Goal: Task Accomplishment & Management: Use online tool/utility

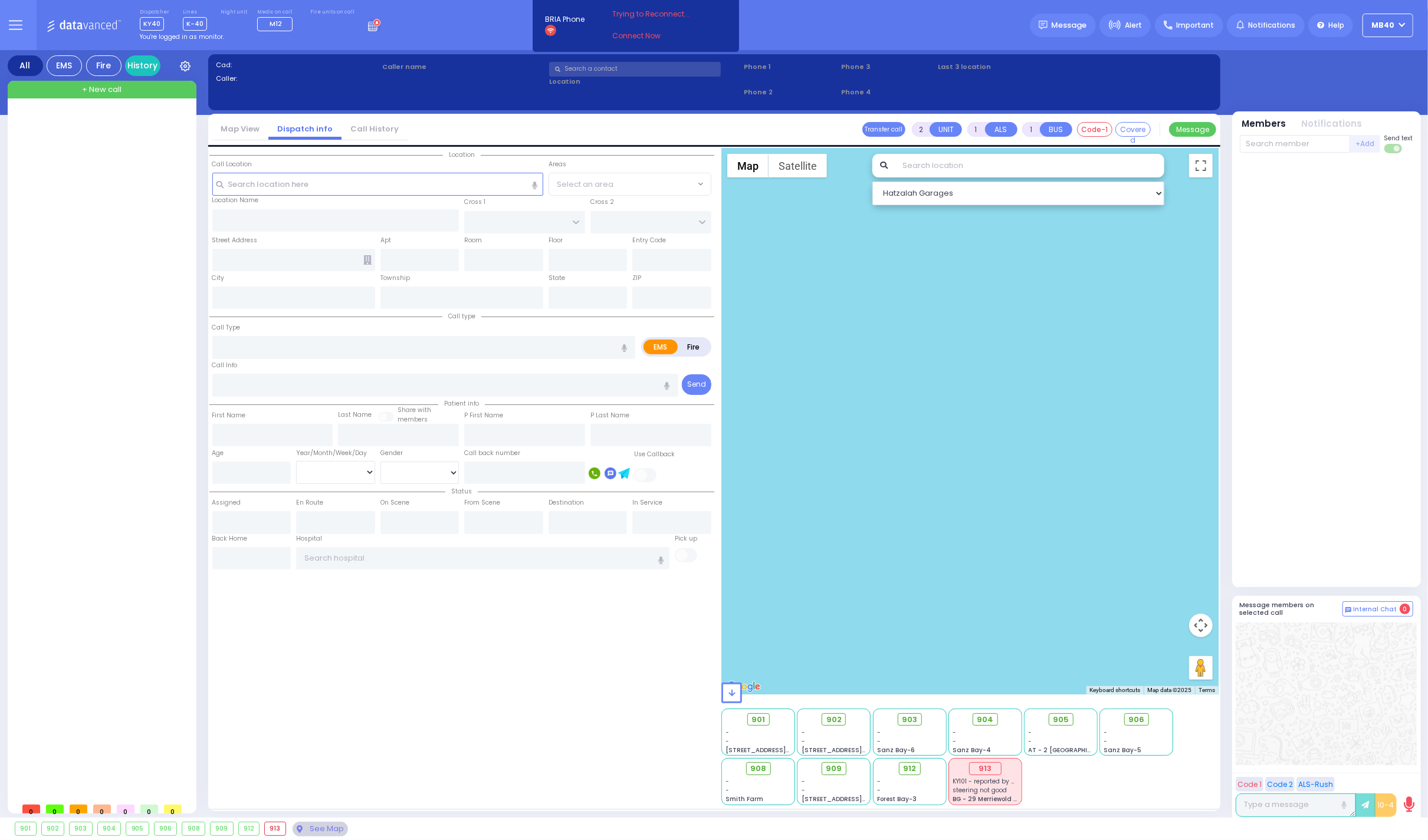
click at [373, 19] on circle at bounding box center [376, 23] width 8 height 8
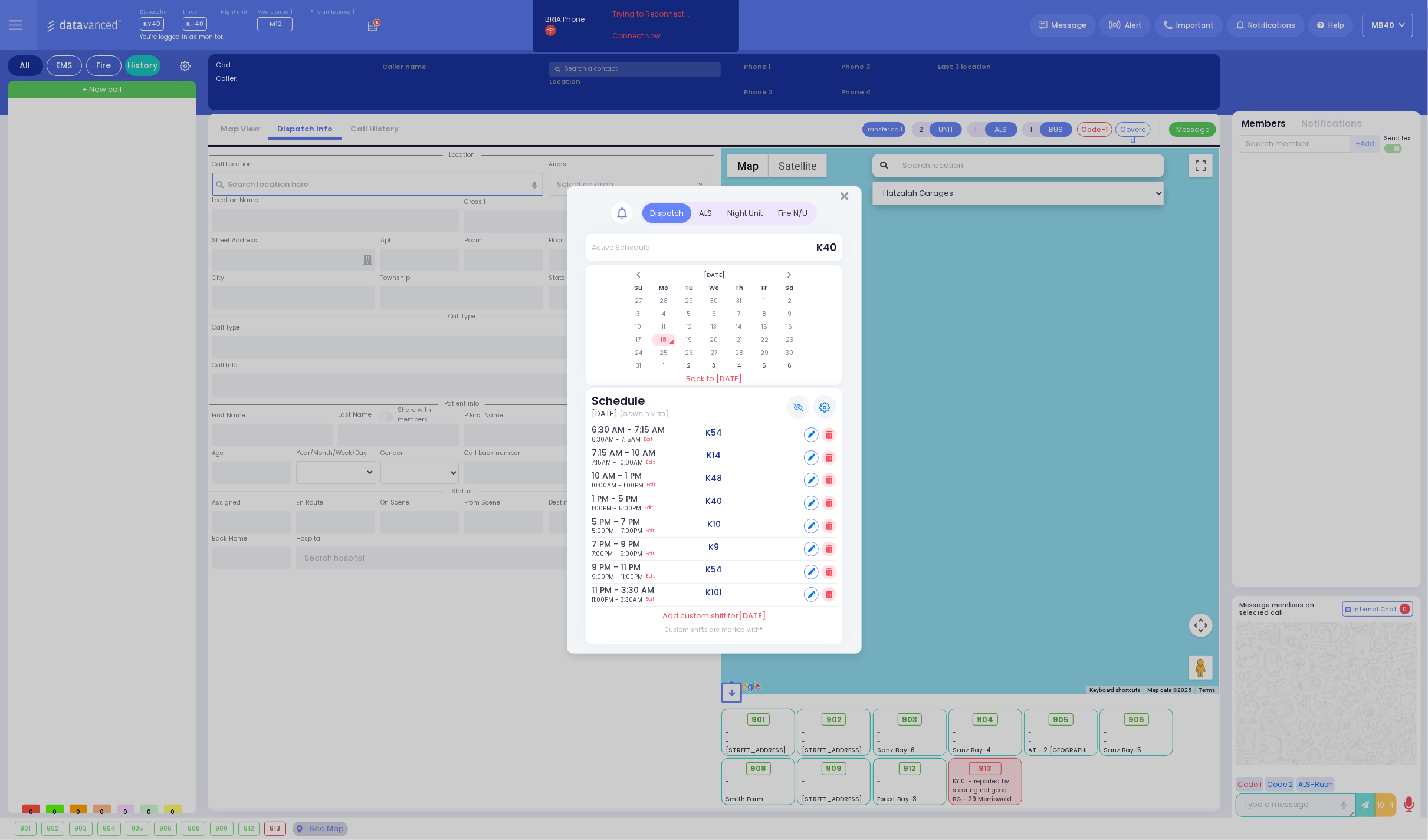
click at [707, 203] on div "ALS" at bounding box center [705, 213] width 28 height 20
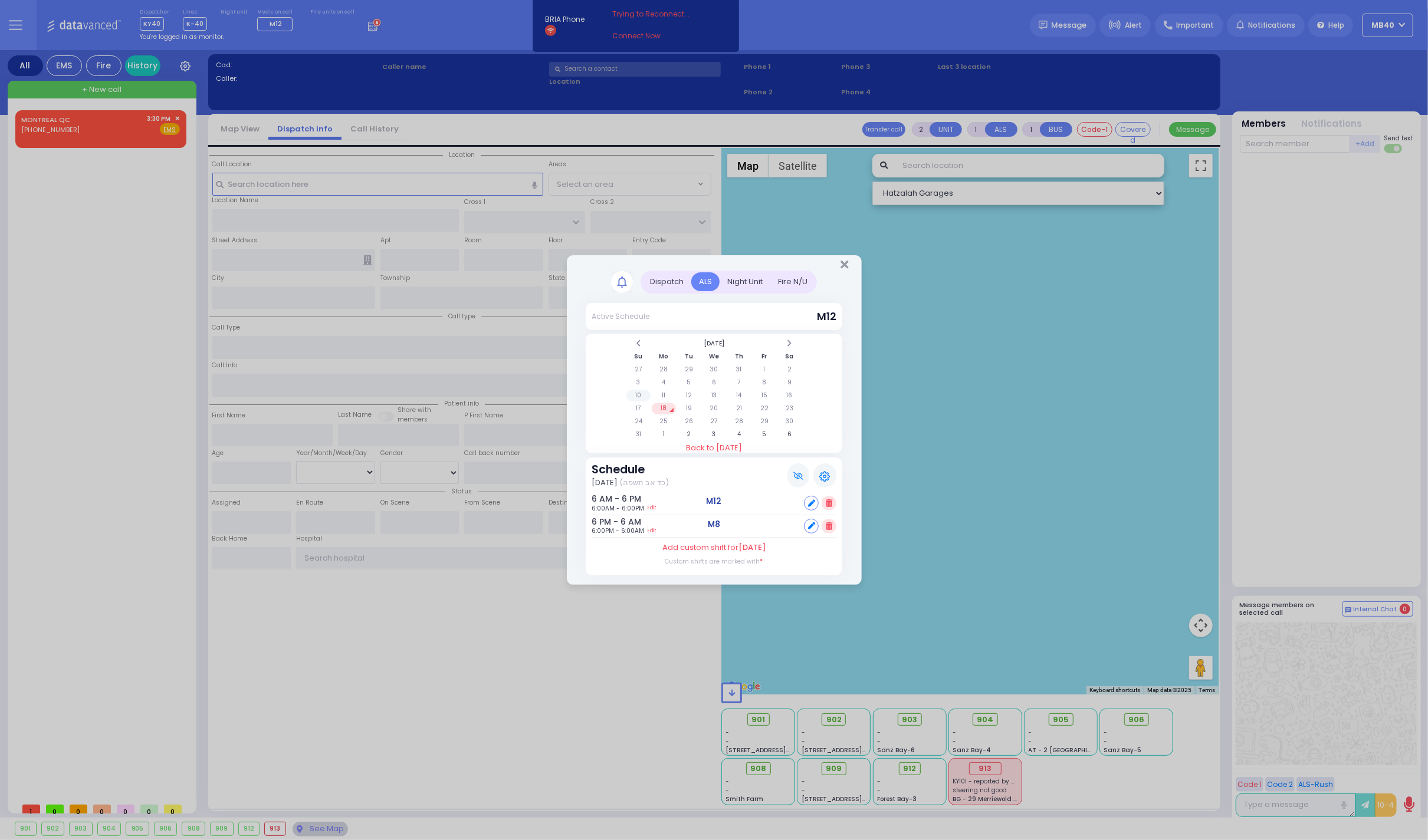
click at [633, 395] on td "10" at bounding box center [638, 395] width 24 height 12
click at [767, 378] on td "8" at bounding box center [764, 383] width 24 height 12
click at [791, 377] on td "9" at bounding box center [789, 383] width 24 height 12
select select
radio input "true"
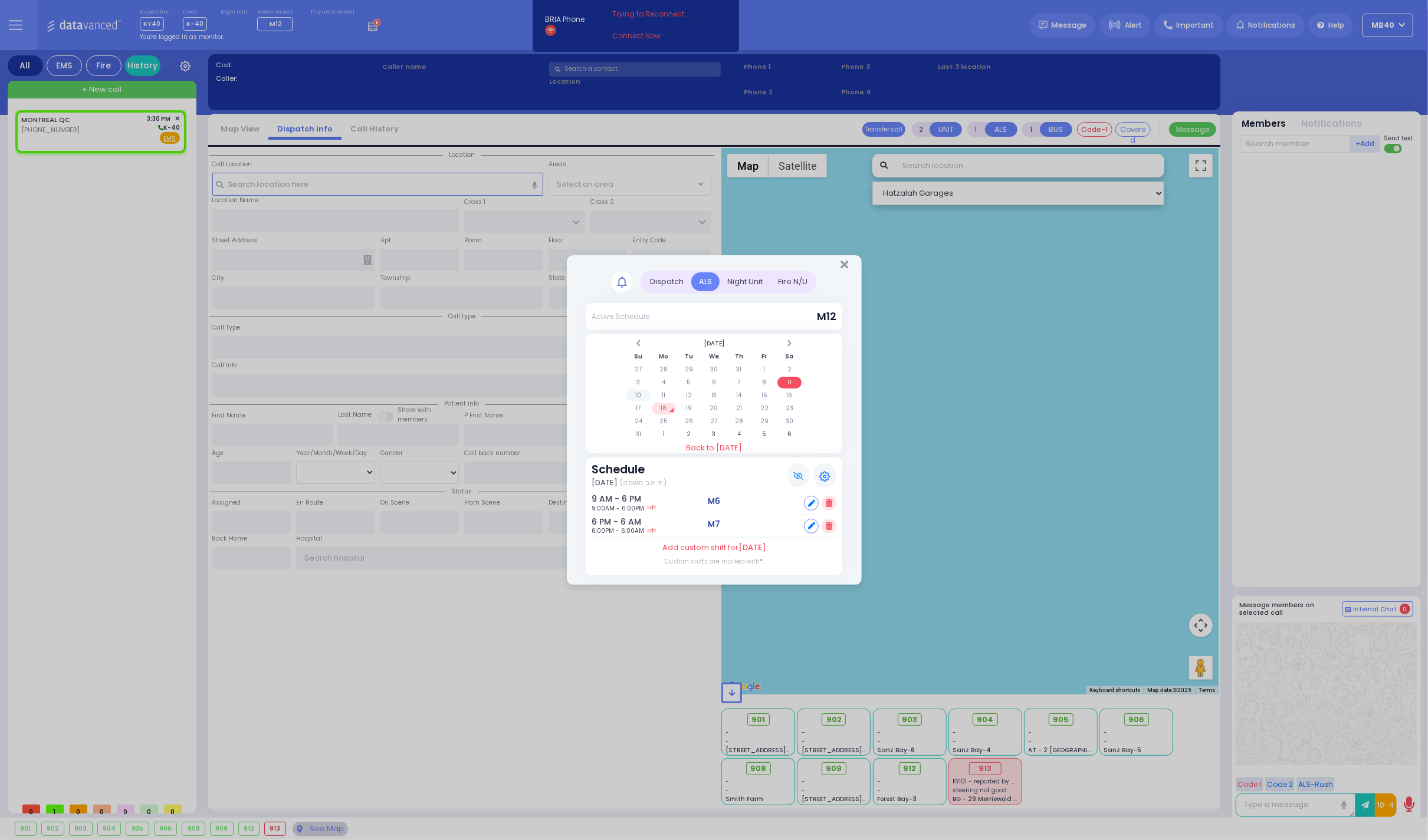
select select
type input "15:30"
select select "Hatzalah Garages"
click at [642, 394] on td "10" at bounding box center [638, 395] width 24 height 12
click at [656, 528] on link "Edit" at bounding box center [652, 531] width 8 height 9
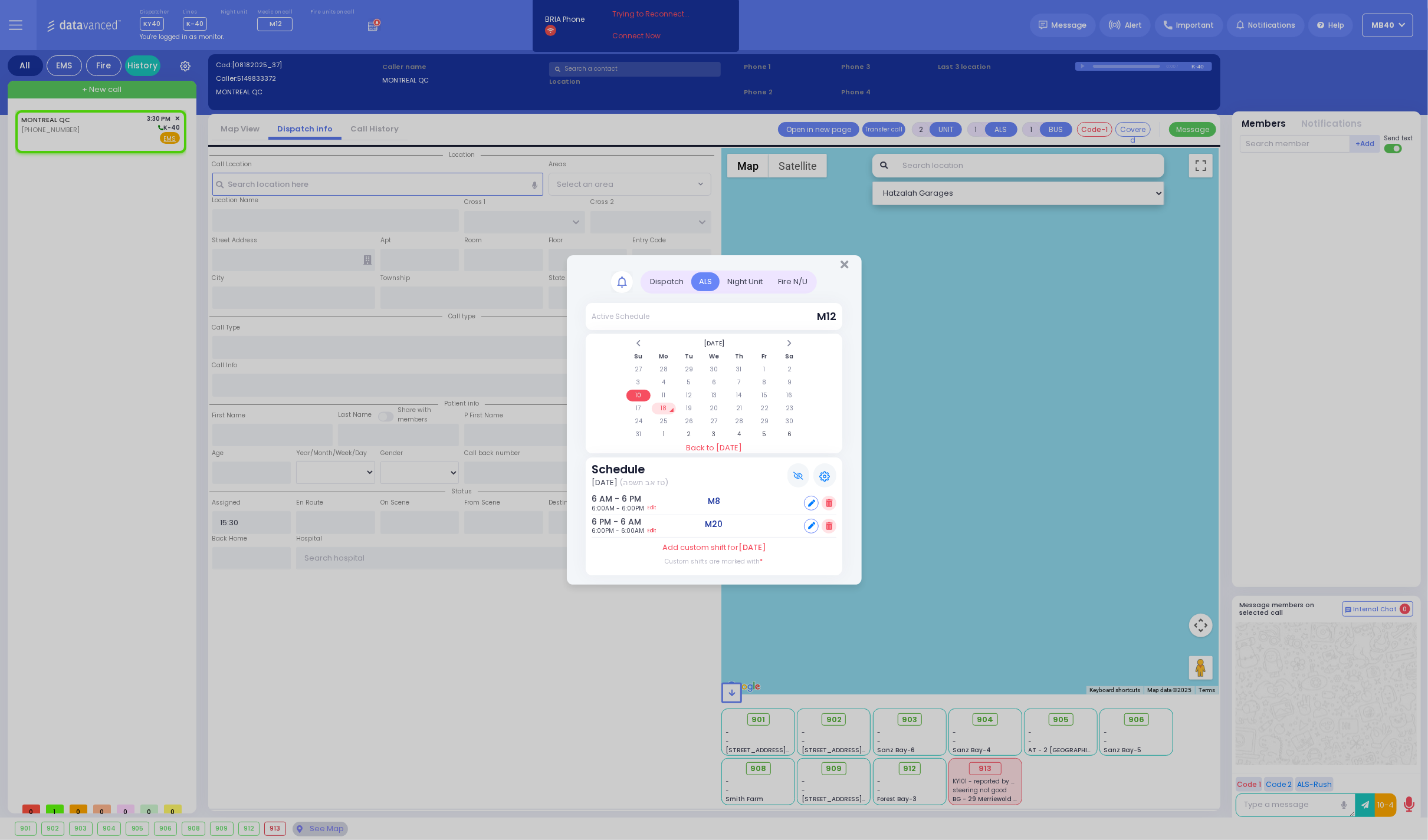
type input "18:00"
type input "06:00"
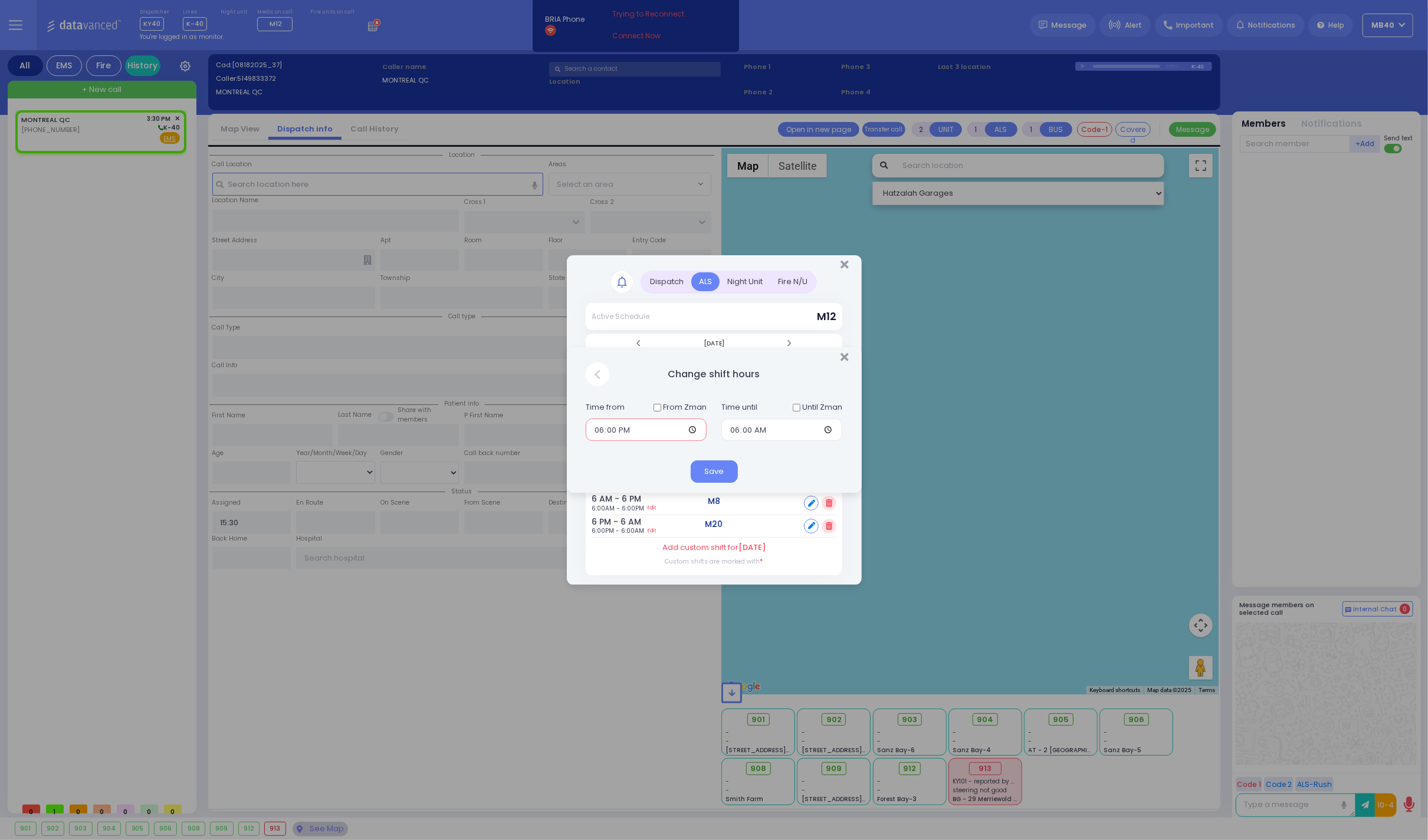
click at [597, 431] on input "18:00" at bounding box center [646, 430] width 121 height 22
type input "22:00"
click at [716, 468] on button "Save" at bounding box center [714, 471] width 47 height 22
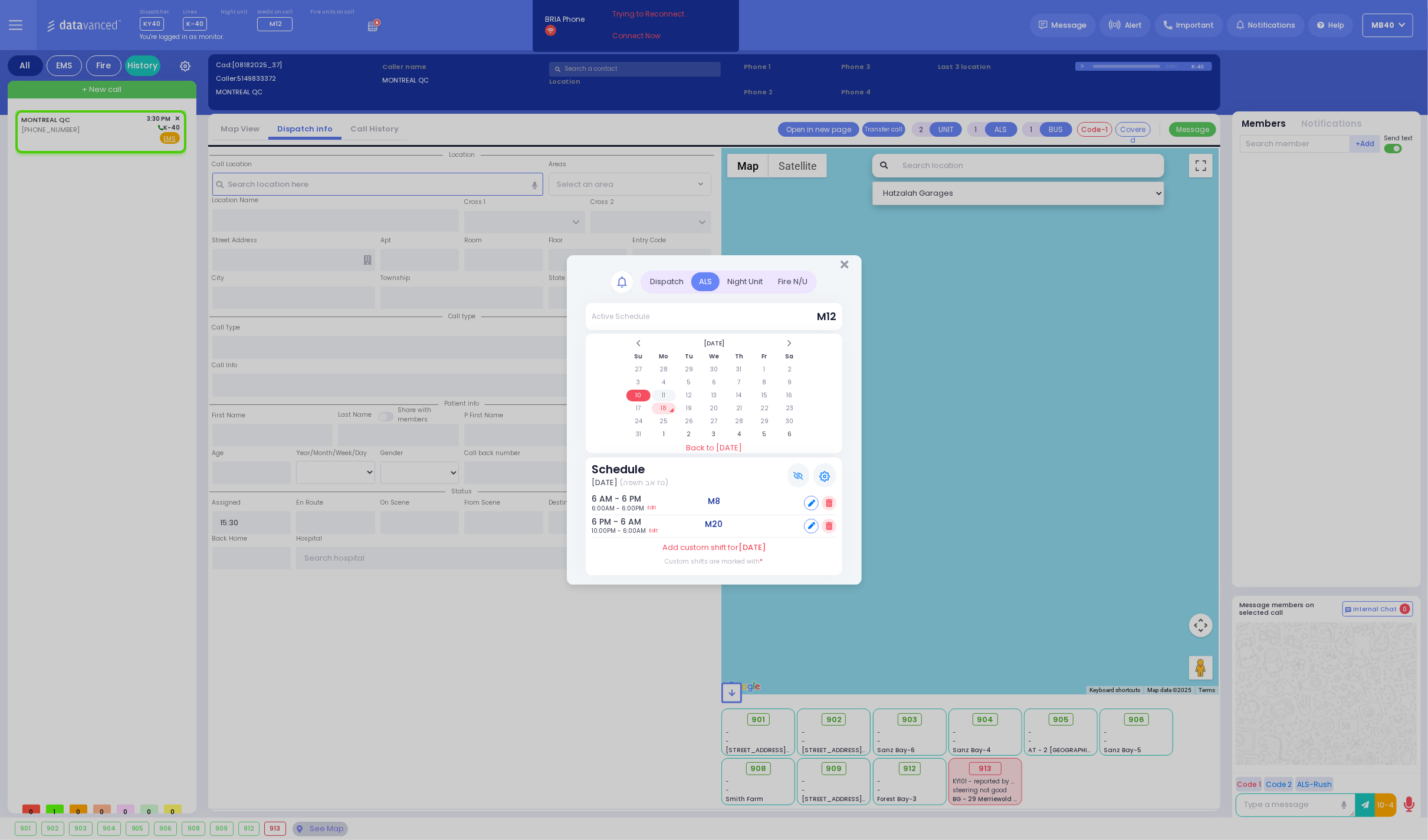
click at [663, 391] on td "11" at bounding box center [664, 395] width 24 height 12
click at [689, 390] on td "12" at bounding box center [689, 395] width 24 height 12
select select
radio input "true"
select select
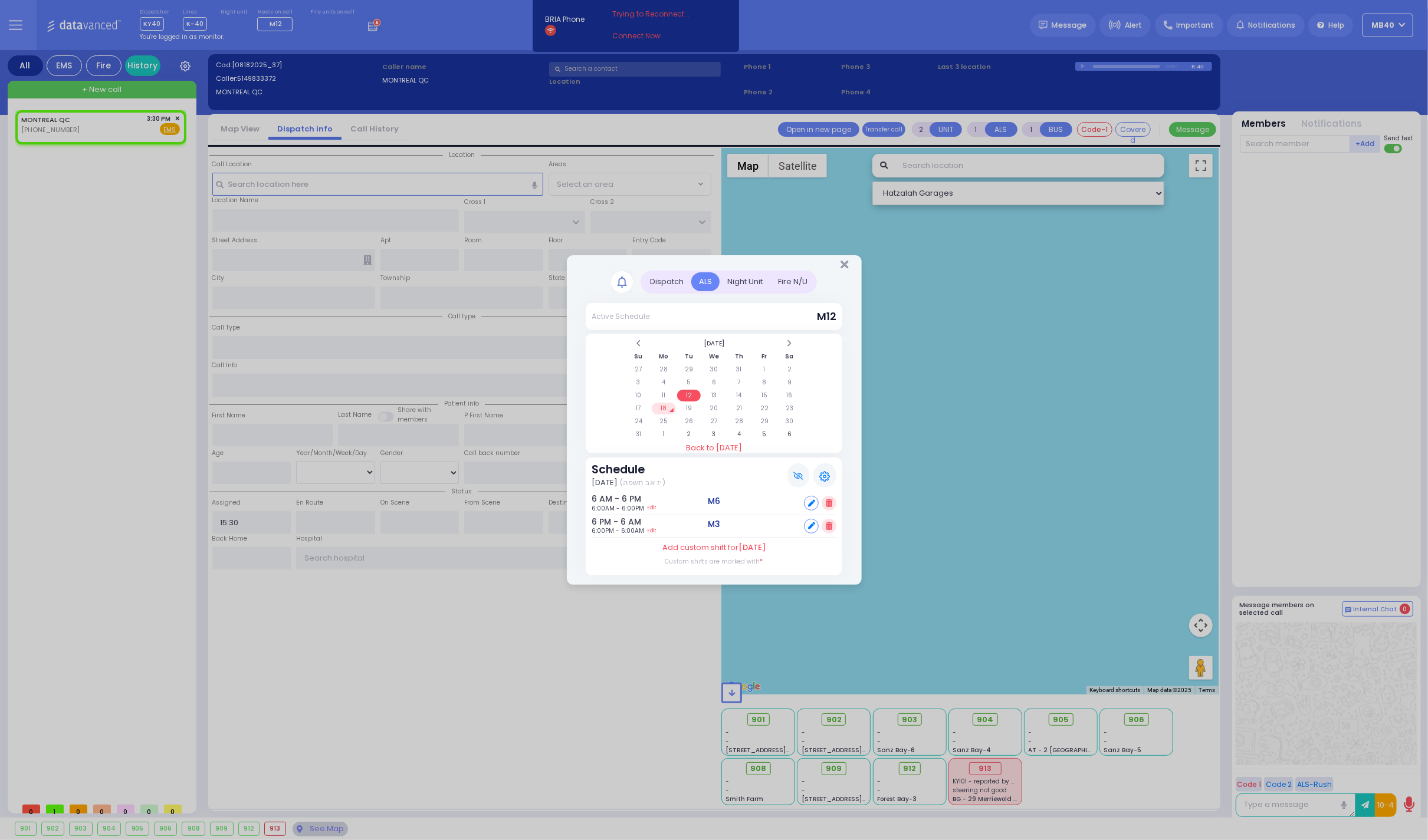
select select "Hatzalah Garages"
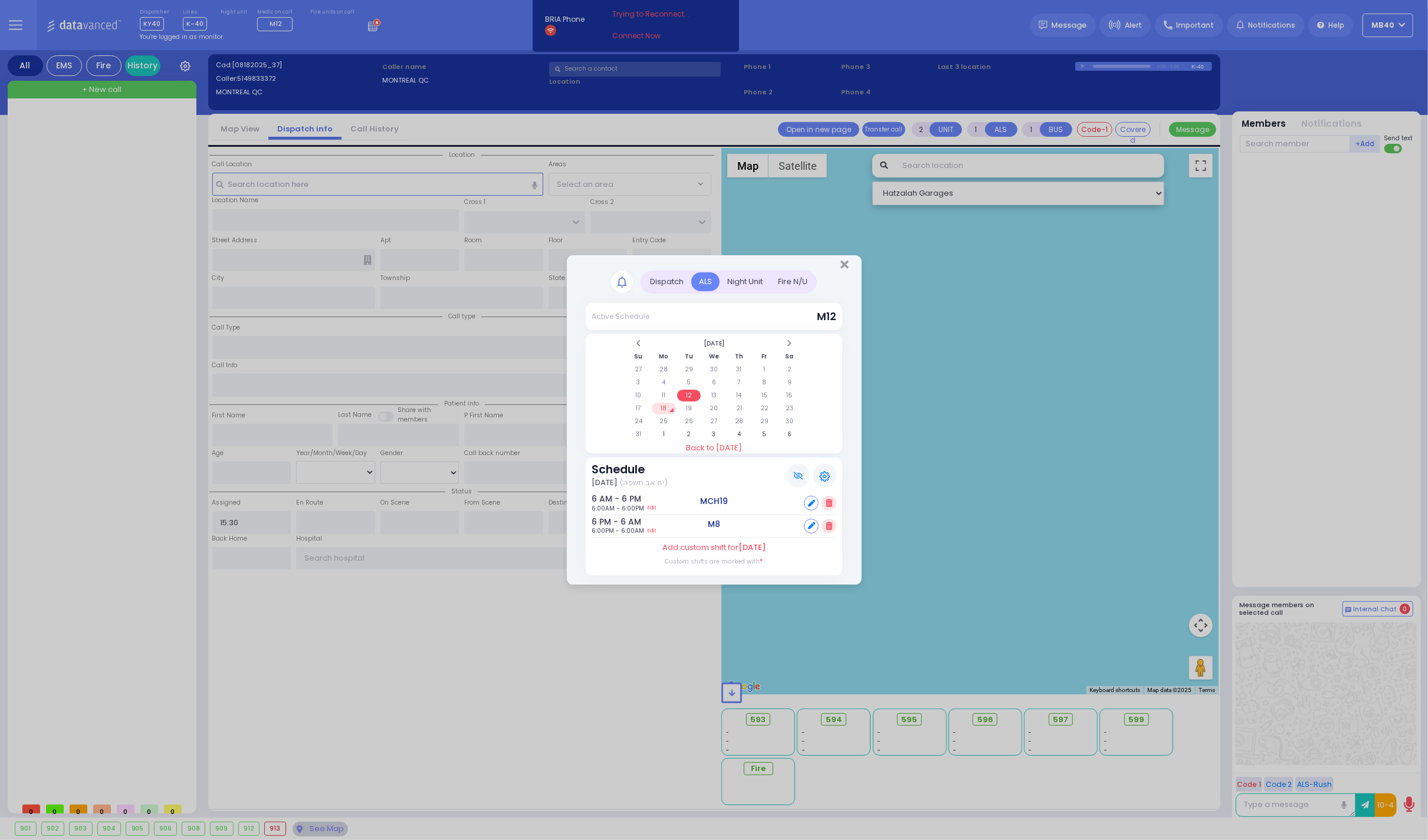
click at [711, 387] on table "[DATE] Su Mo Tu We Th Fr Sa 27 28 29 30 31 1 2 3 4 5 6 7 8 9 10 11 12 13 14 15 …" at bounding box center [713, 389] width 178 height 105
click at [712, 390] on td "13" at bounding box center [714, 395] width 24 height 12
click at [735, 391] on td "14" at bounding box center [739, 395] width 24 height 12
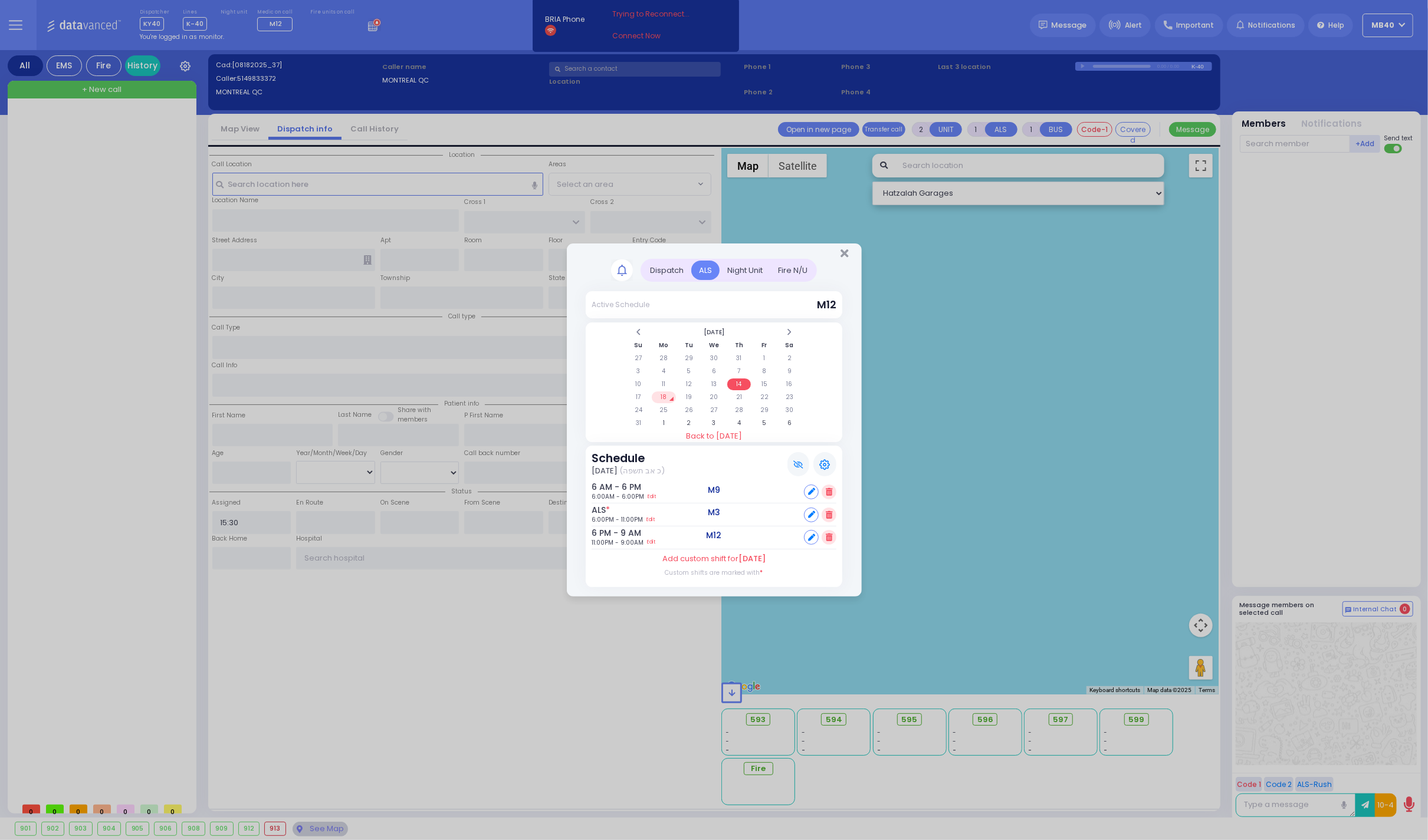
drag, startPoint x: 843, startPoint y: 250, endPoint x: 834, endPoint y: 251, distance: 9.1
click at [843, 250] on icon "Close" at bounding box center [844, 254] width 8 height 12
